Goal: Book appointment/travel/reservation

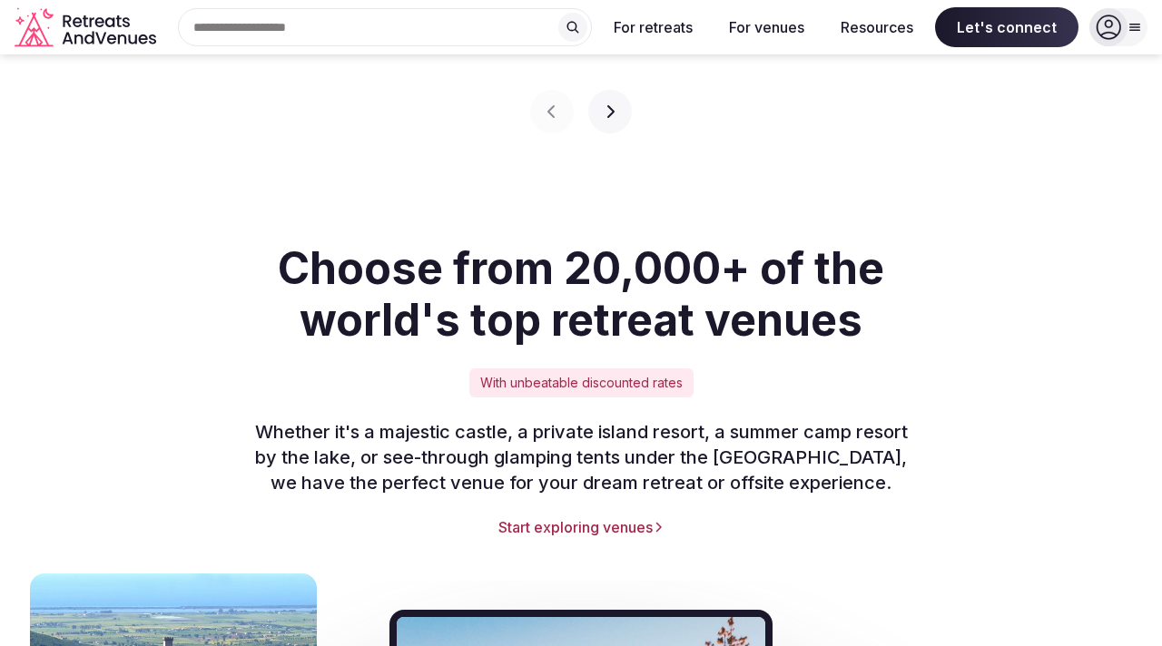
scroll to position [1057, 0]
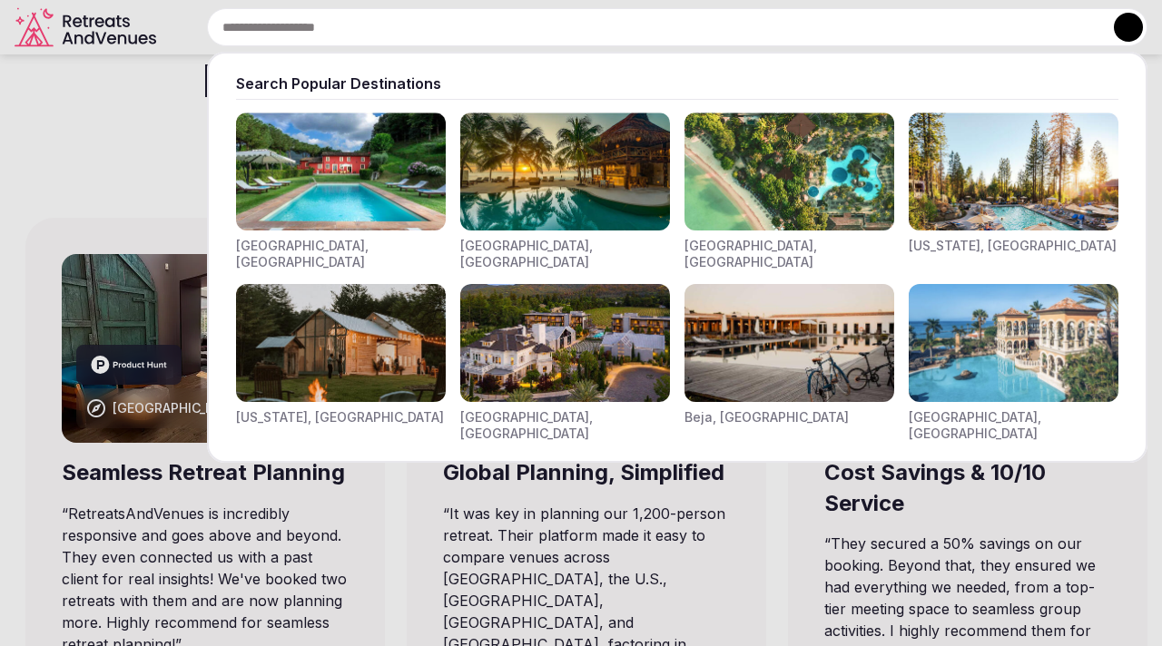
click at [482, 8] on input "text" at bounding box center [677, 27] width 941 height 38
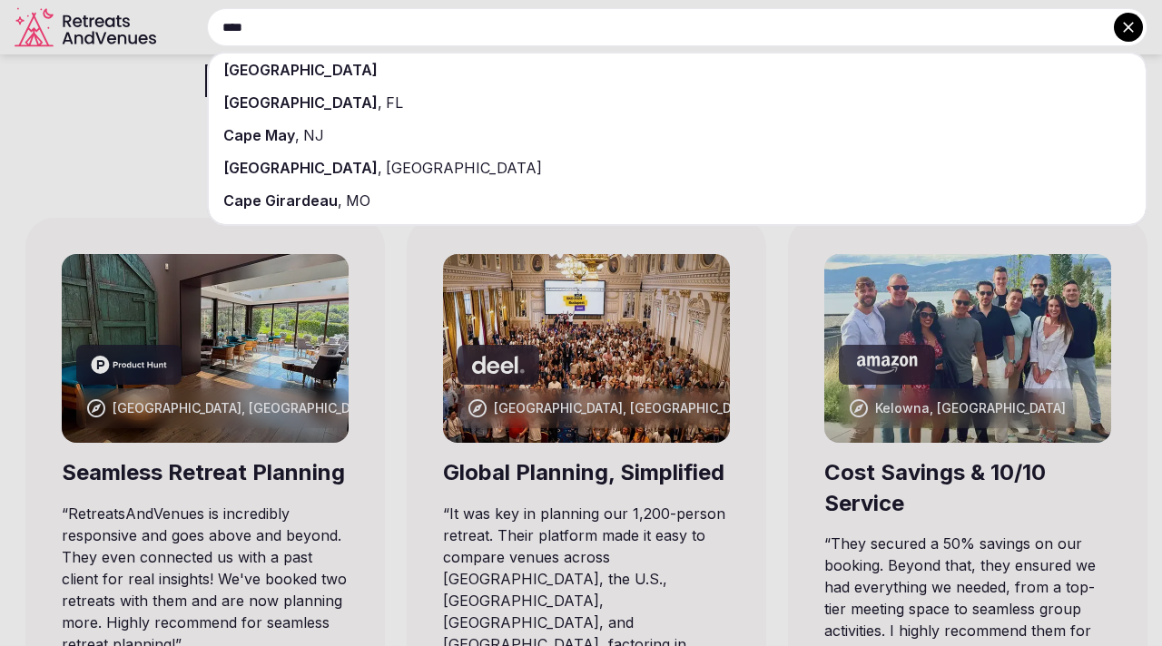
type input "****"
click at [382, 167] on span "[GEOGRAPHIC_DATA]" at bounding box center [462, 168] width 160 height 18
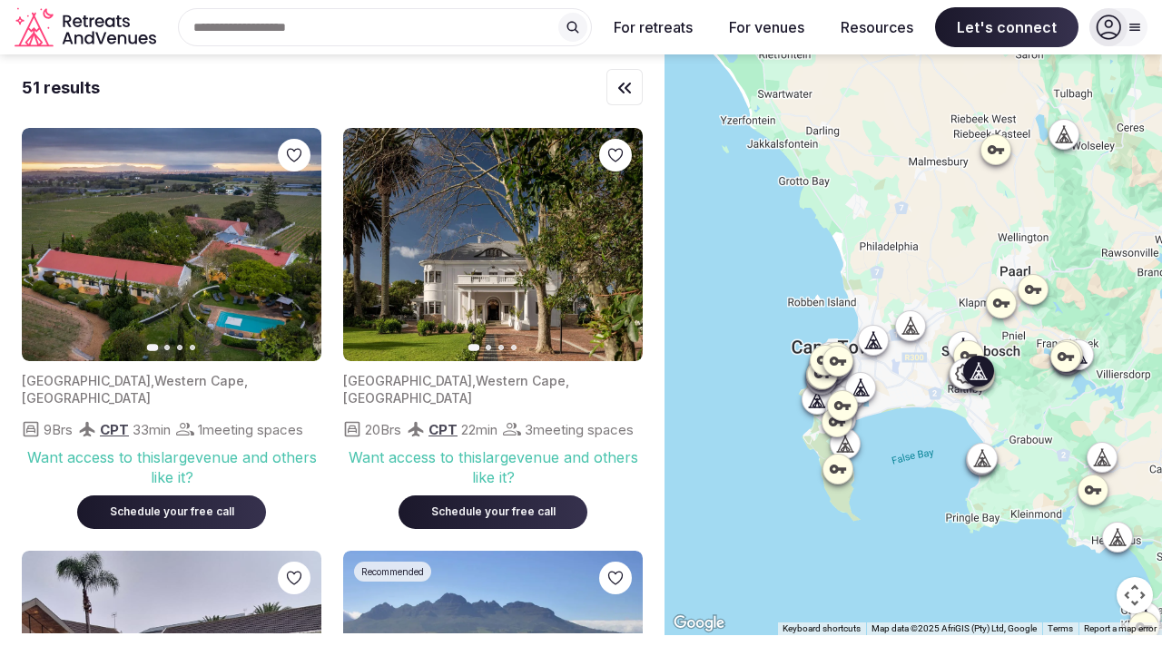
click at [300, 244] on icon "button" at bounding box center [296, 245] width 7 height 13
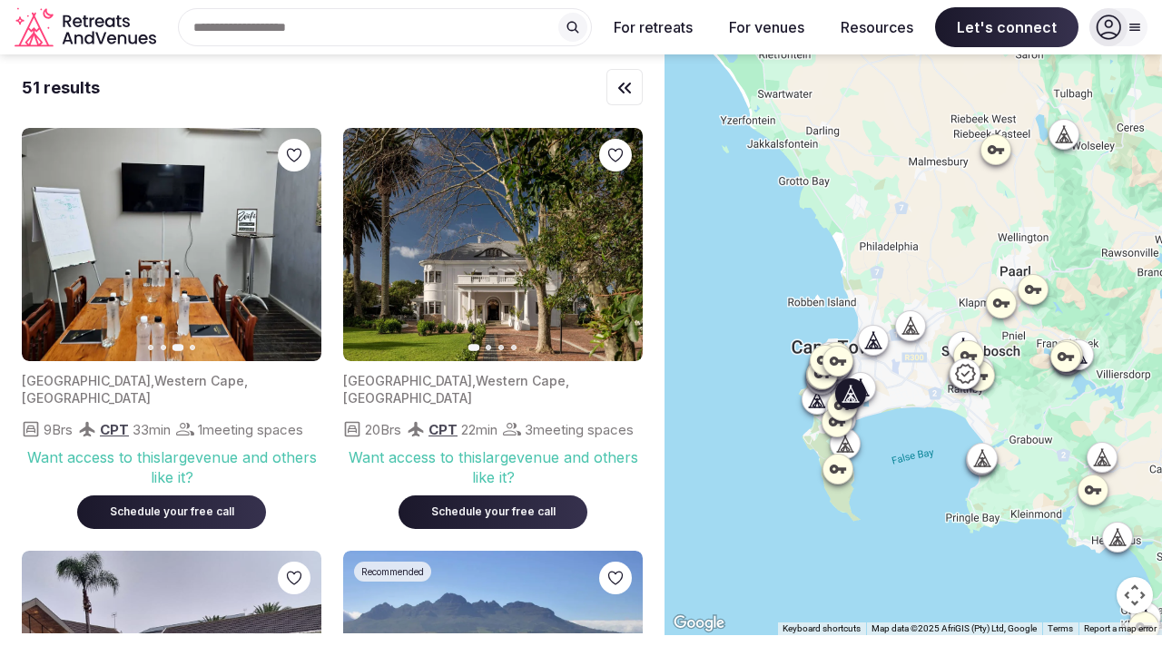
click at [622, 247] on icon "button" at bounding box center [617, 245] width 15 height 15
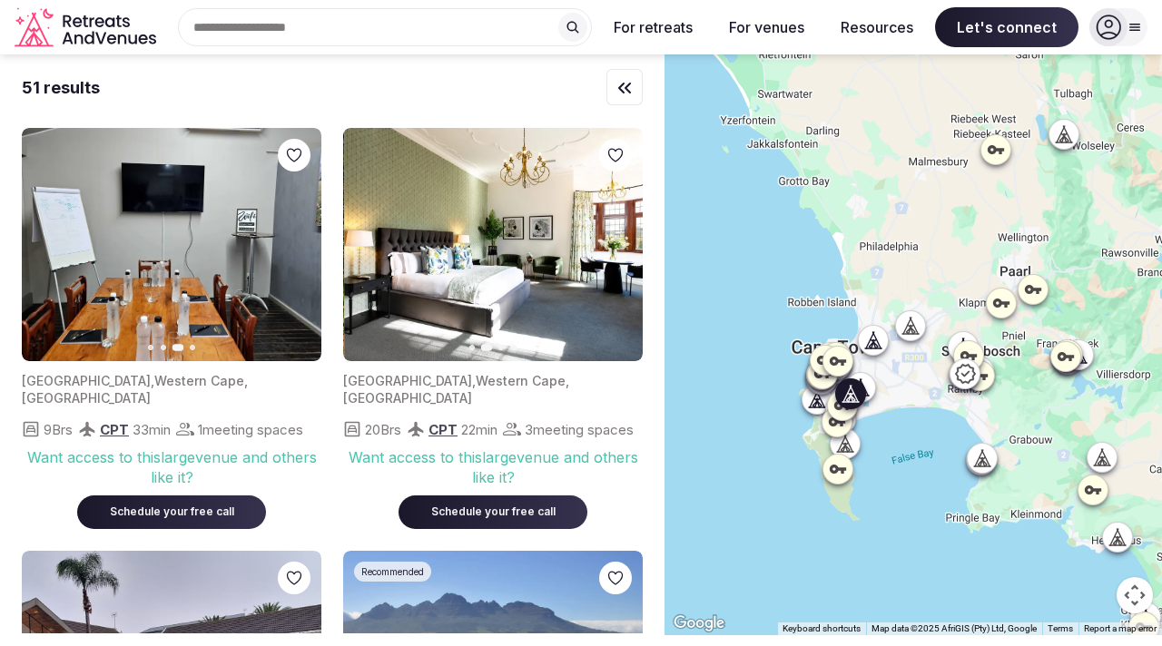
click at [622, 247] on icon "button" at bounding box center [617, 245] width 15 height 15
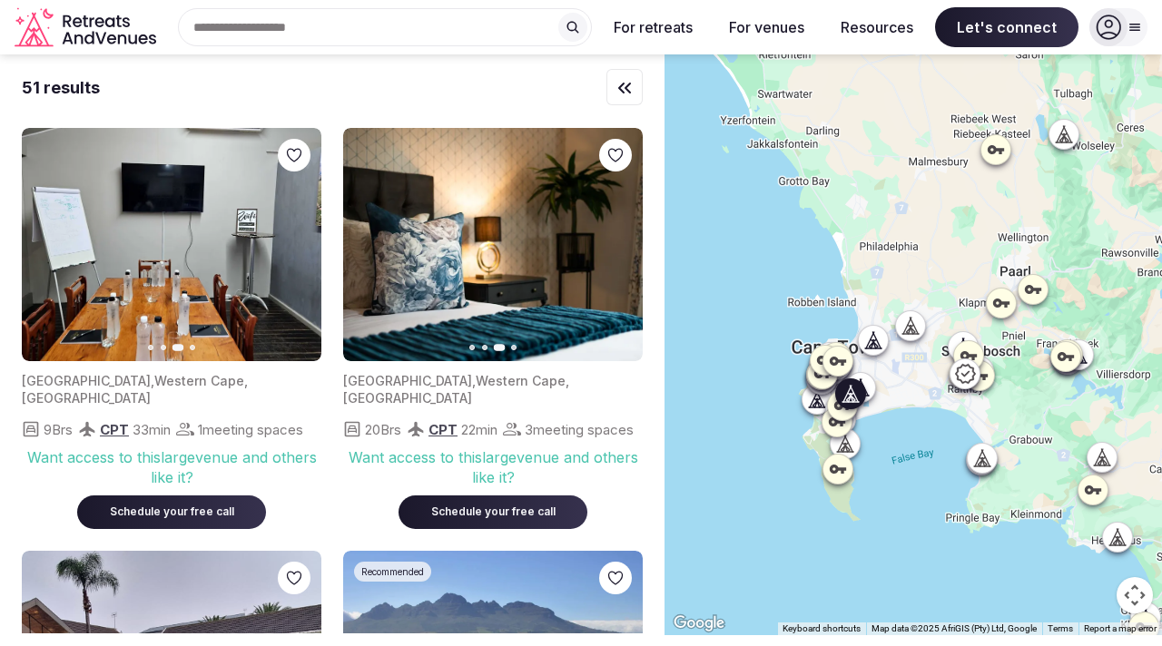
click at [622, 247] on icon "button" at bounding box center [617, 245] width 15 height 15
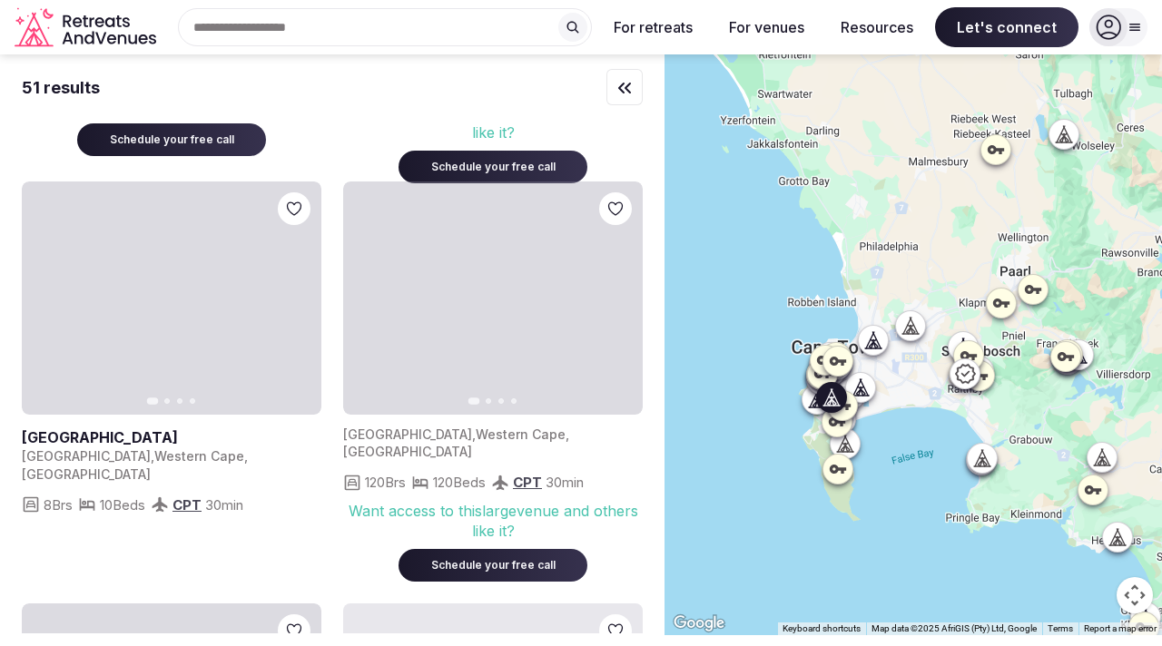
scroll to position [1218, 0]
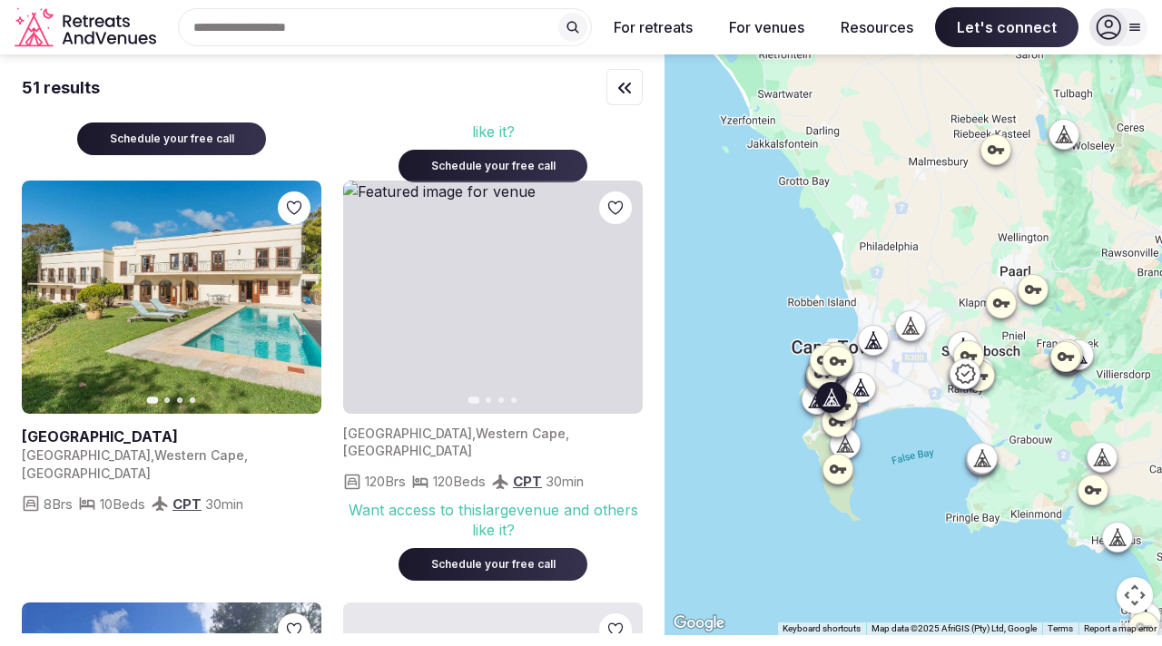
click at [304, 286] on button "Next slide" at bounding box center [295, 296] width 29 height 29
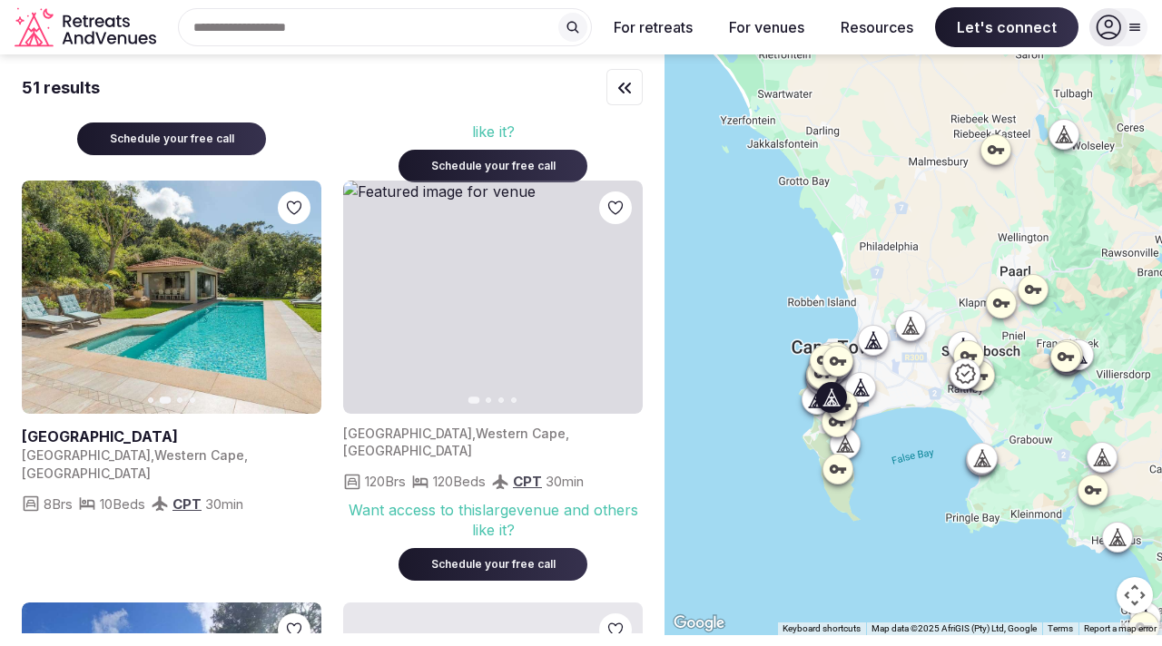
click at [304, 286] on button "Next slide" at bounding box center [295, 296] width 29 height 29
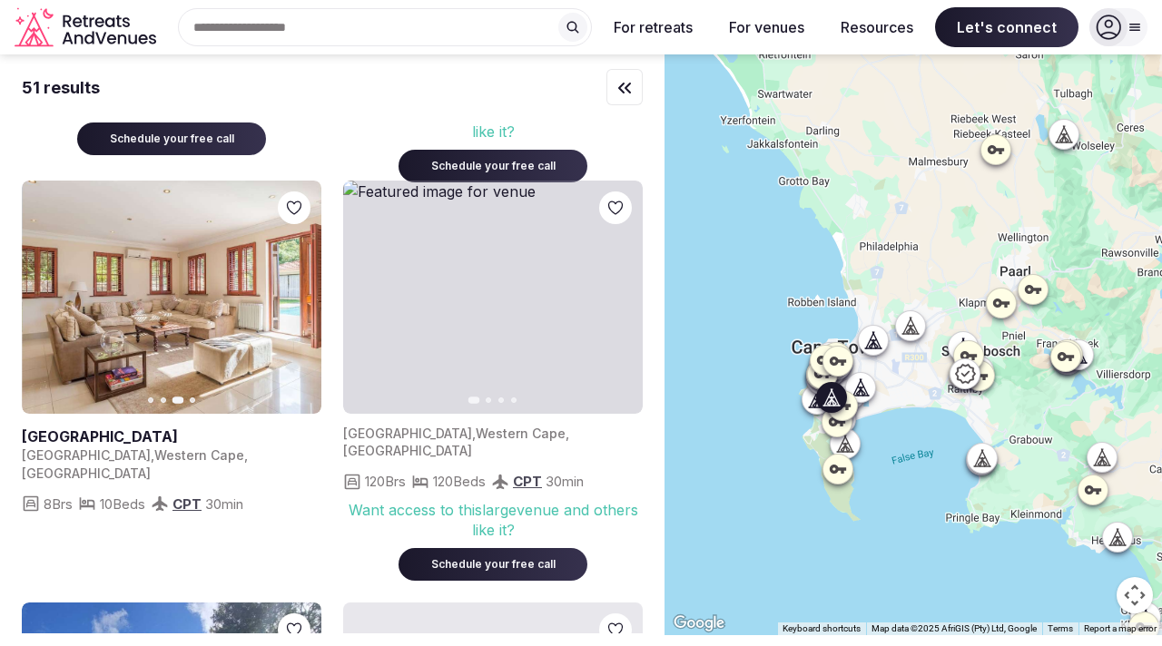
click at [304, 286] on button "Next slide" at bounding box center [295, 296] width 29 height 29
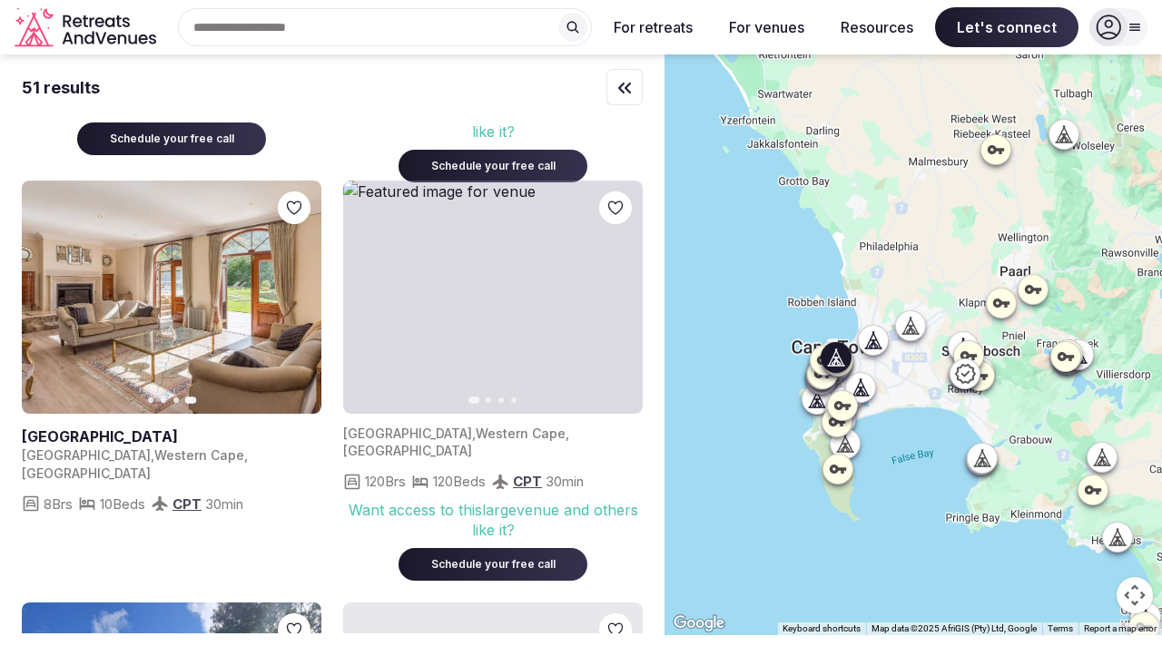
click at [618, 290] on icon "button" at bounding box center [617, 297] width 15 height 15
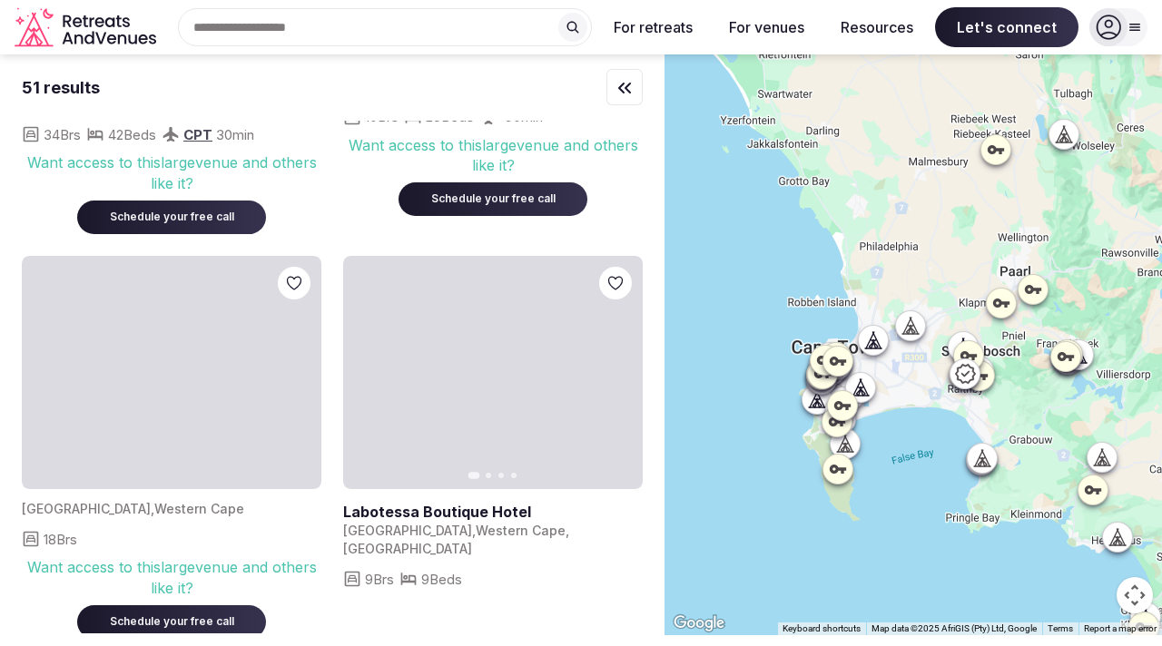
scroll to position [1993, 0]
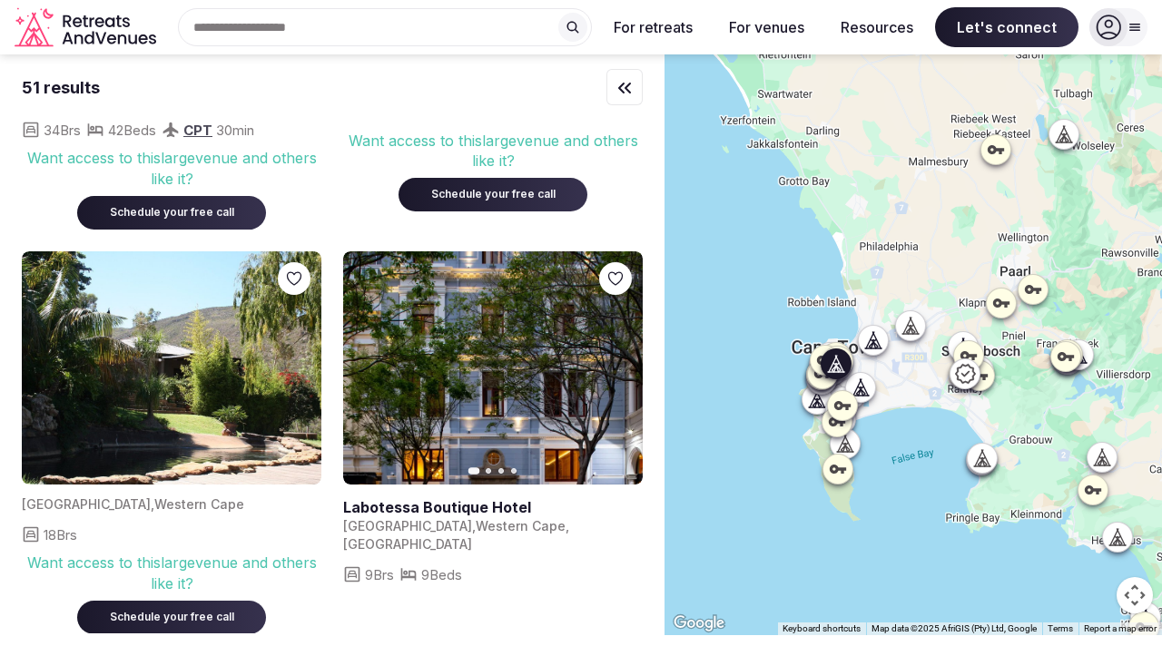
click at [618, 360] on icon "button" at bounding box center [617, 367] width 15 height 15
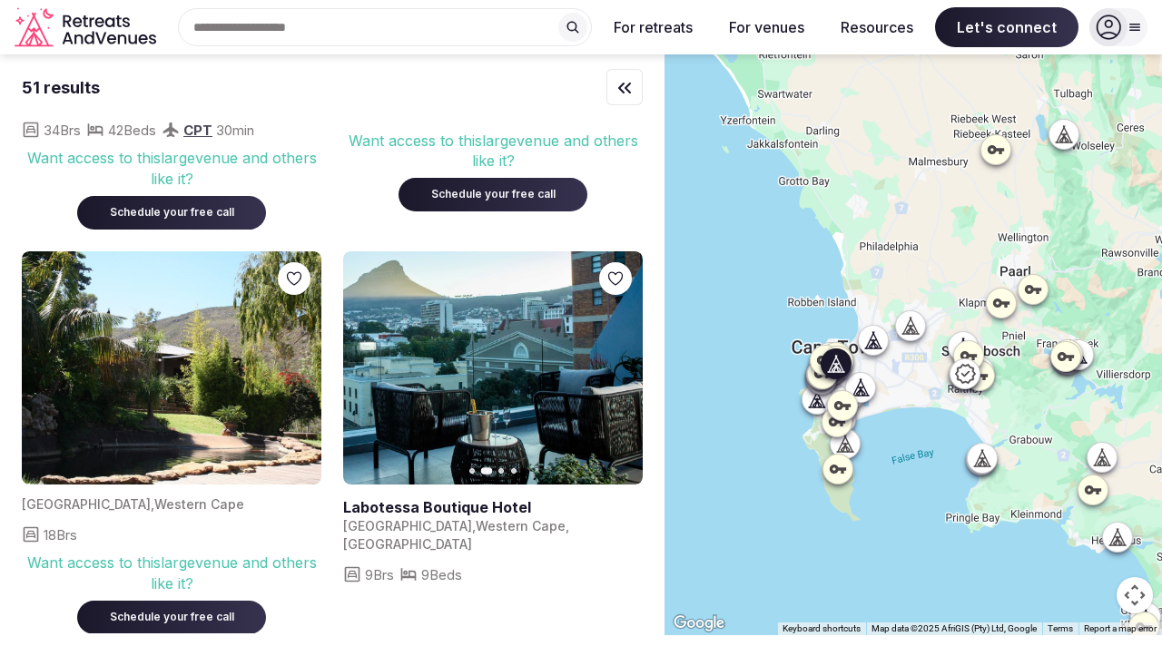
click at [618, 360] on icon "button" at bounding box center [617, 367] width 15 height 15
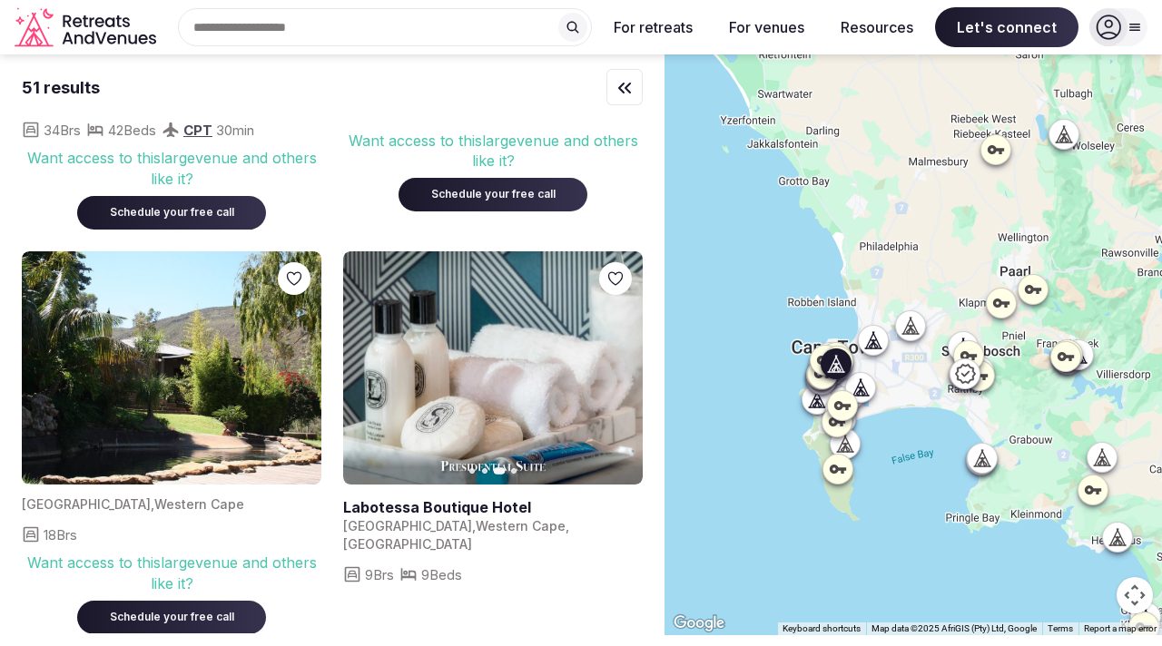
click at [618, 360] on icon "button" at bounding box center [617, 367] width 15 height 15
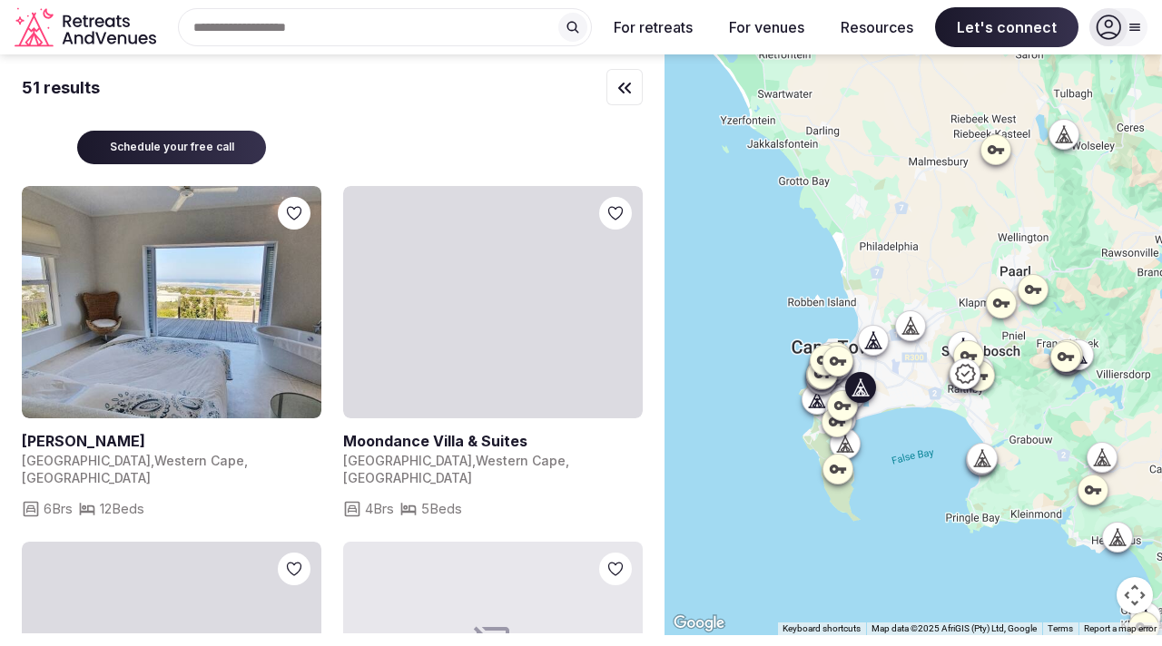
scroll to position [2464, 0]
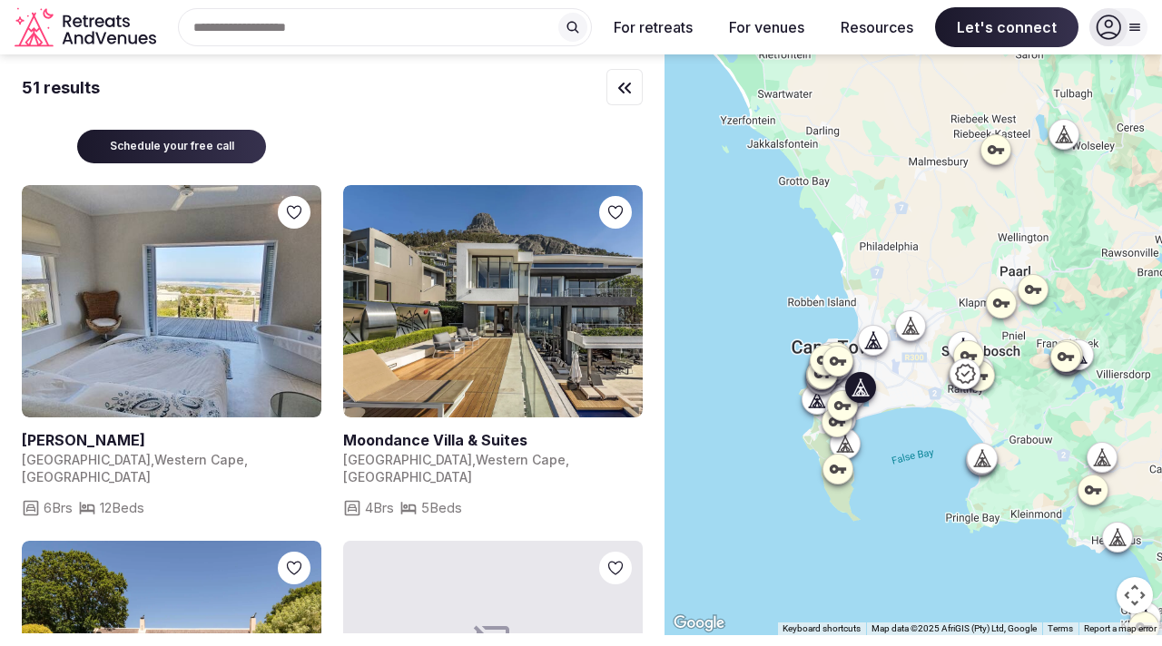
click at [220, 243] on link at bounding box center [172, 301] width 300 height 233
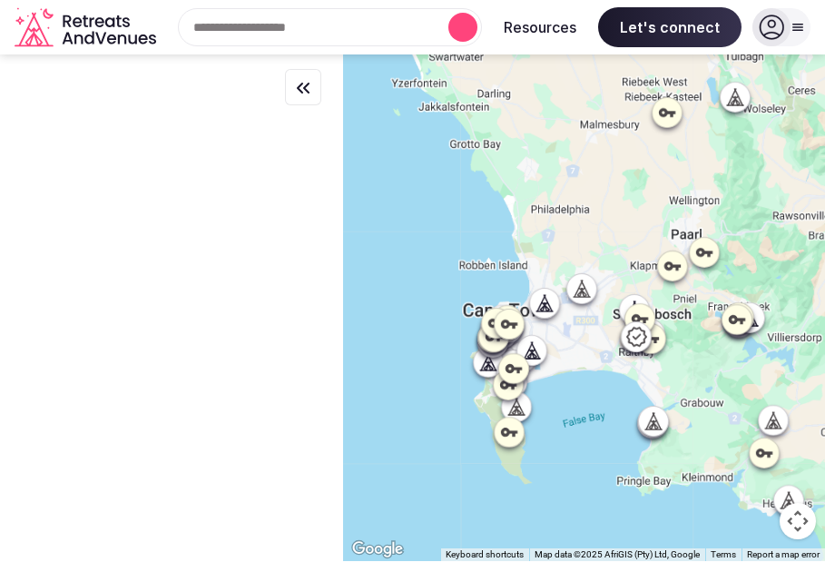
scroll to position [0, 0]
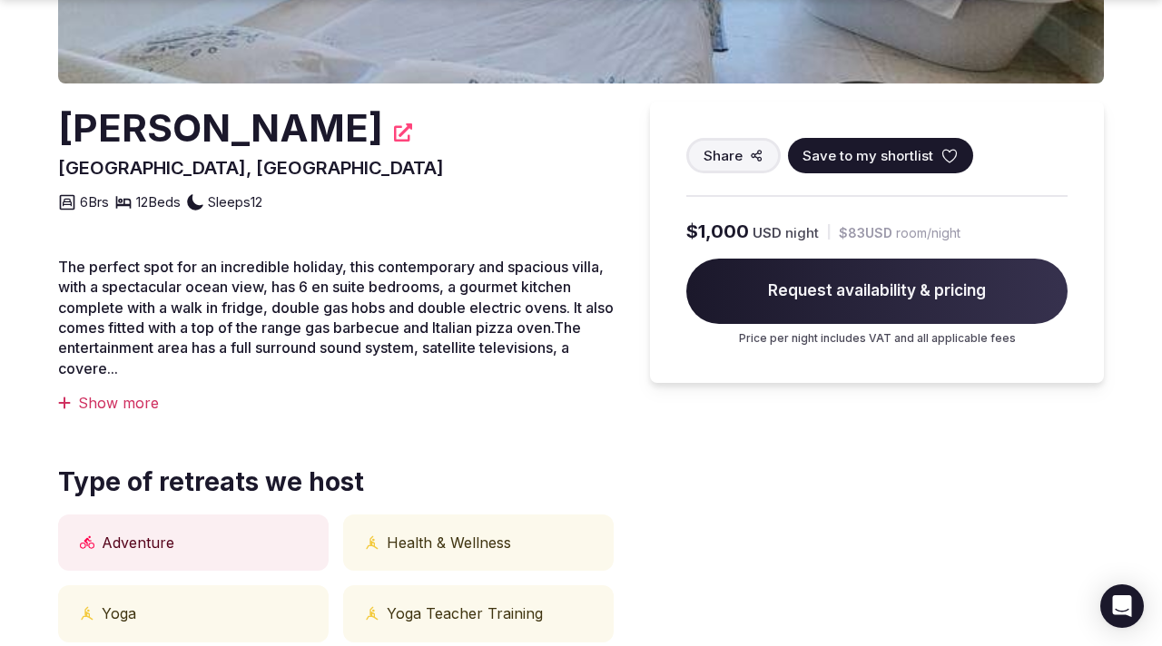
scroll to position [455, 0]
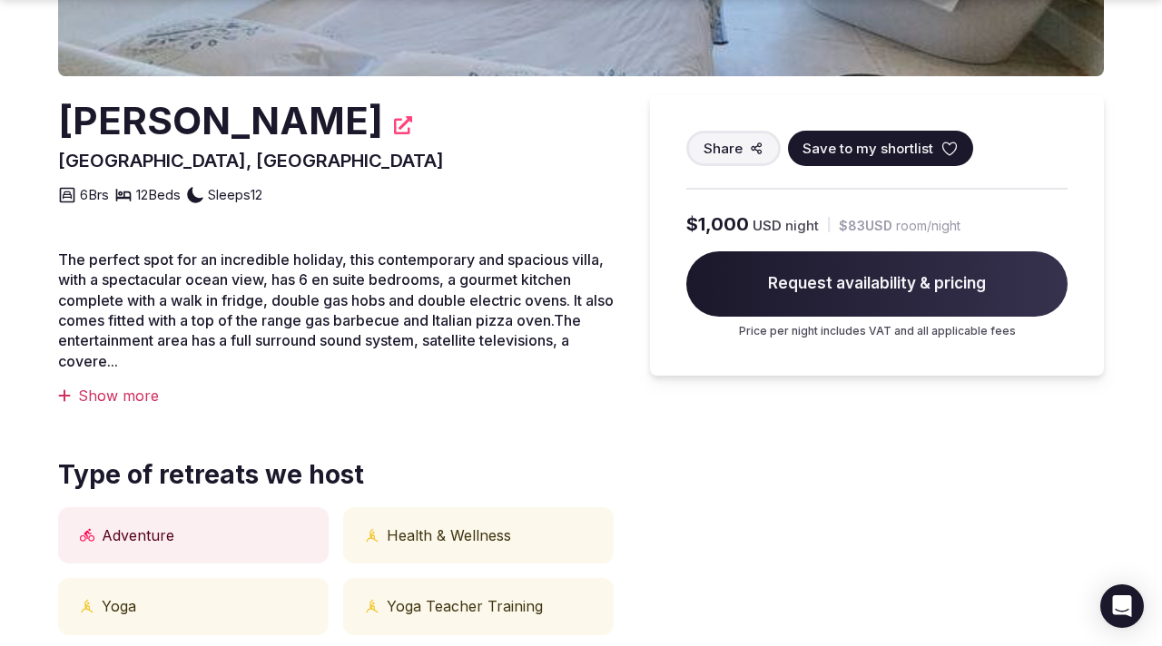
click at [124, 400] on div "Show more" at bounding box center [336, 396] width 556 height 20
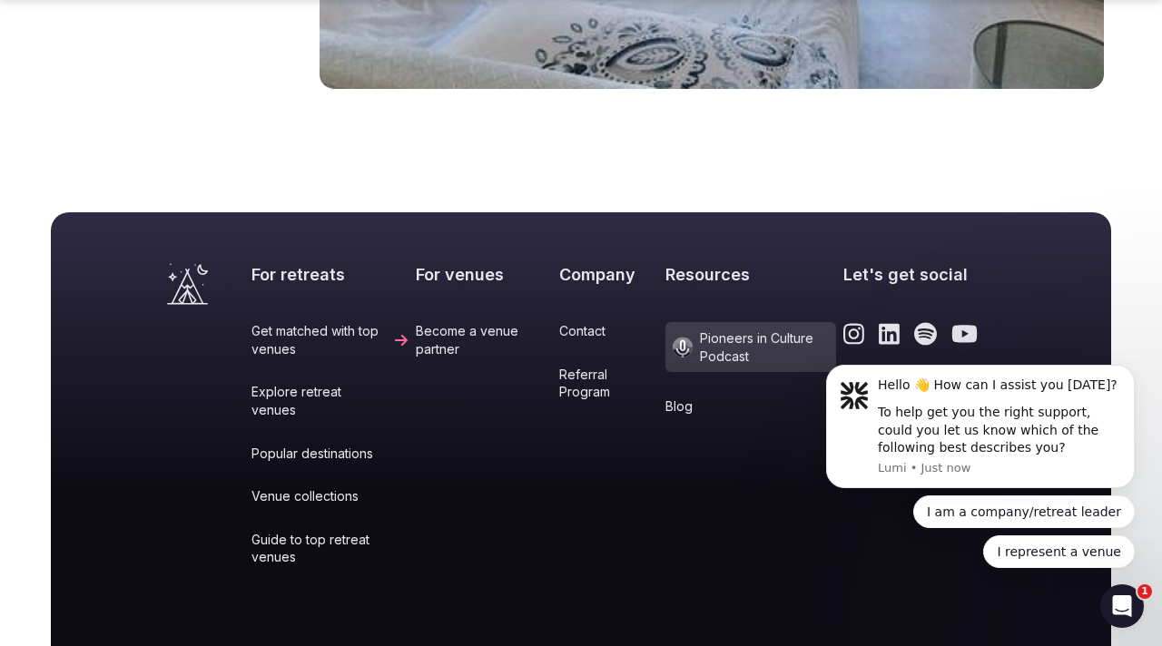
scroll to position [2951, 0]
